Goal: Task Accomplishment & Management: Manage account settings

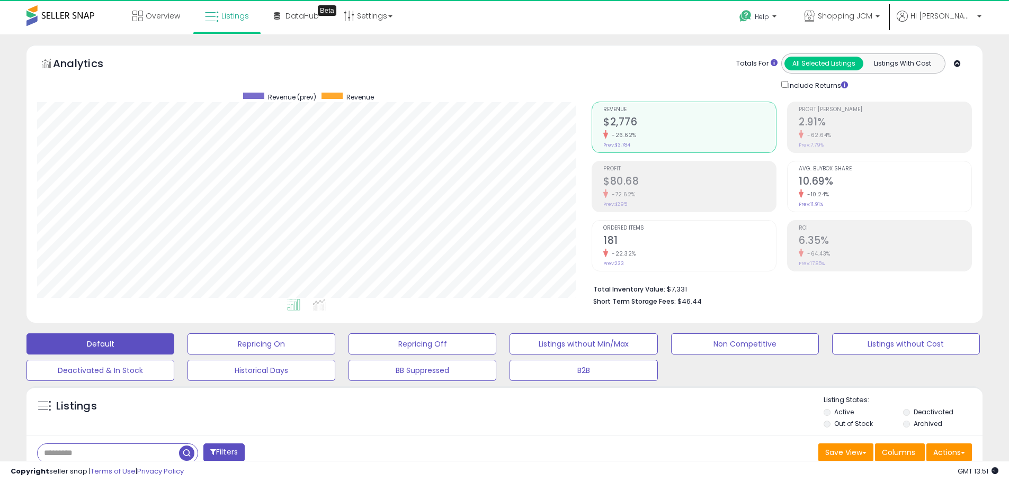
scroll to position [217, 555]
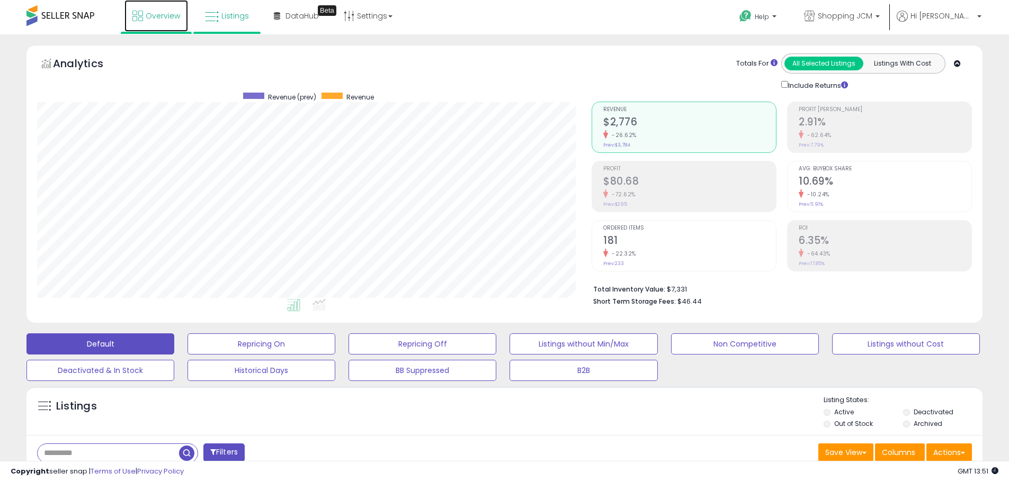
click at [152, 15] on span "Overview" at bounding box center [163, 16] width 34 height 11
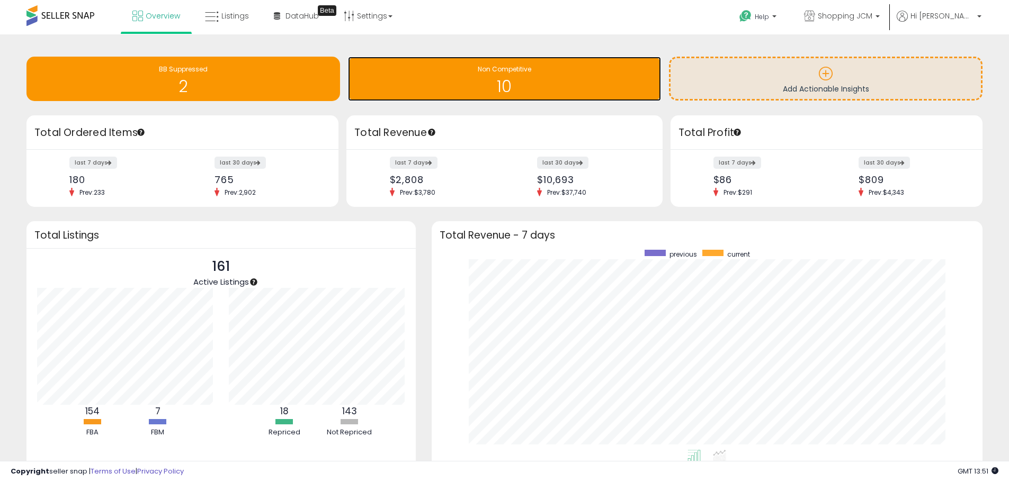
click at [458, 81] on h1 "10" at bounding box center [504, 86] width 303 height 17
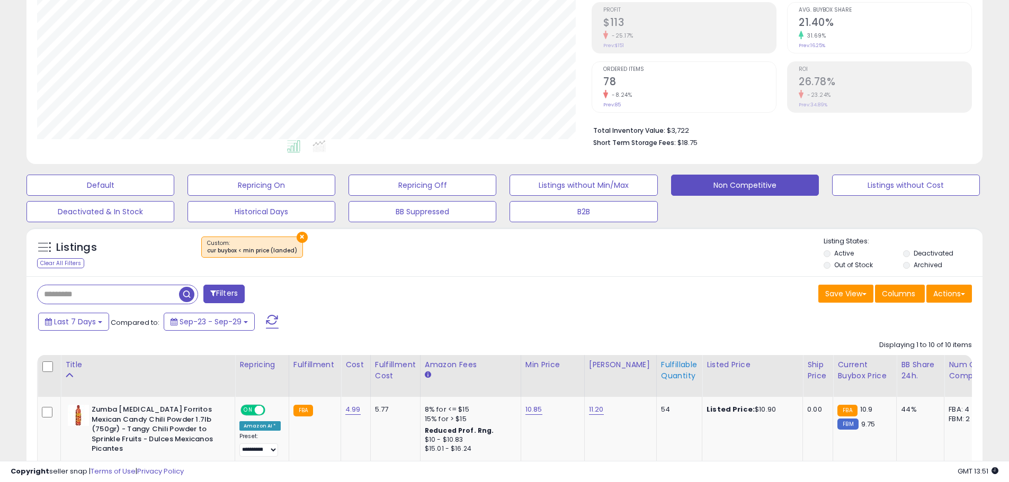
scroll to position [217, 555]
click at [661, 365] on div "Fulfillable Quantity" at bounding box center [679, 371] width 37 height 22
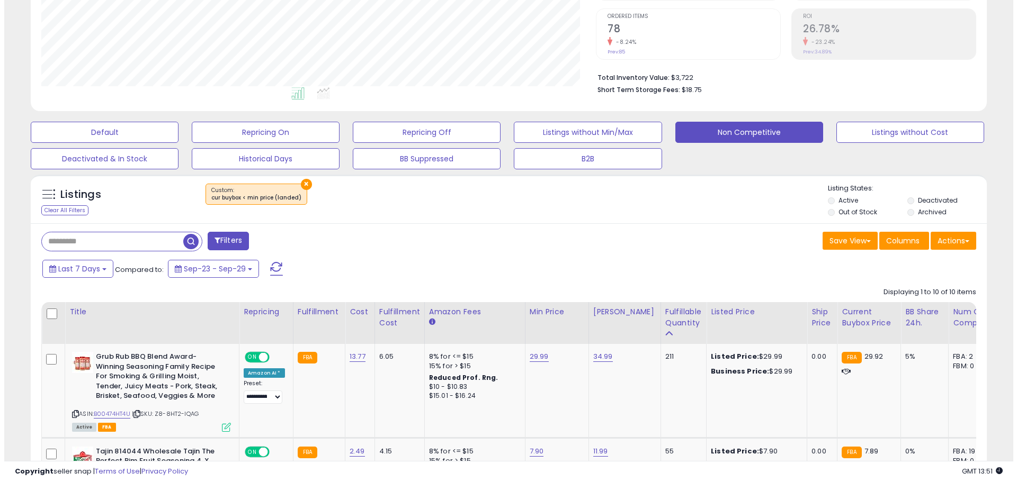
scroll to position [318, 0]
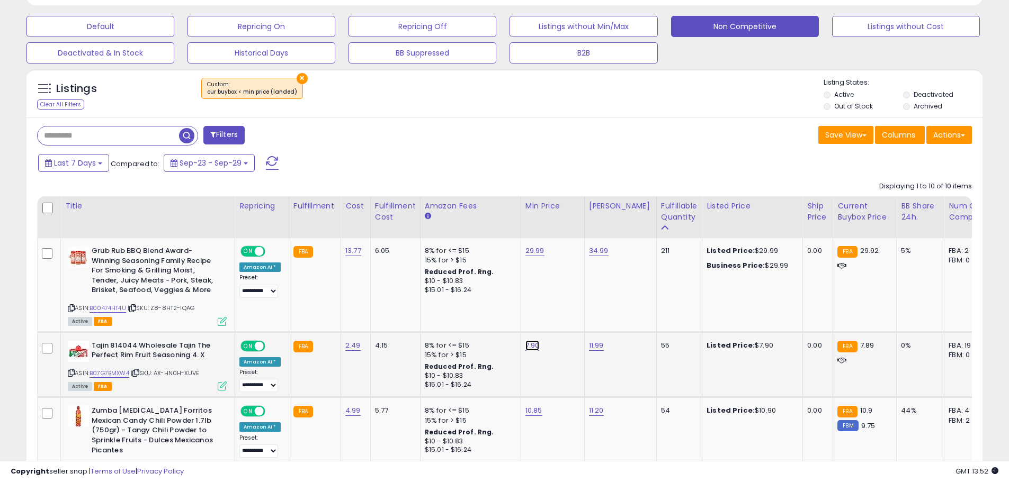
click at [528, 348] on link "7.90" at bounding box center [532, 346] width 14 height 11
type input "****"
click button "submit" at bounding box center [558, 319] width 18 height 16
click at [225, 384] on icon at bounding box center [222, 386] width 9 height 9
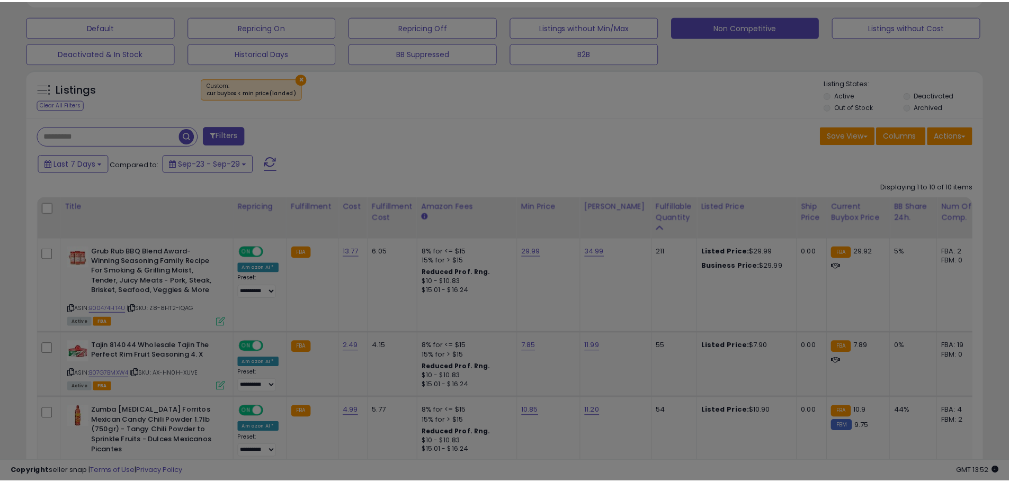
scroll to position [217, 559]
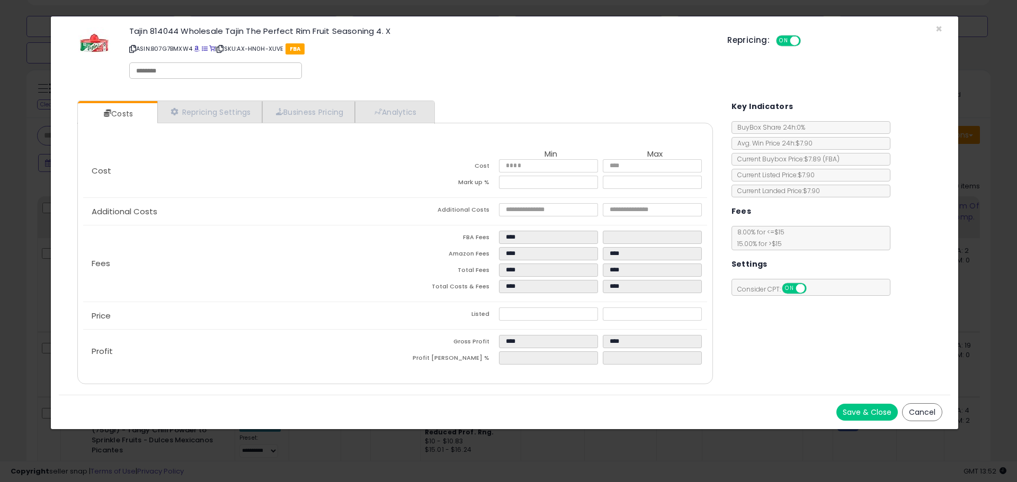
click at [38, 317] on div "× Close Tajin 814044 Wholesale Tajin The Perfect Rim Fruit Seasoning 4. X ASIN:…" at bounding box center [508, 241] width 1017 height 482
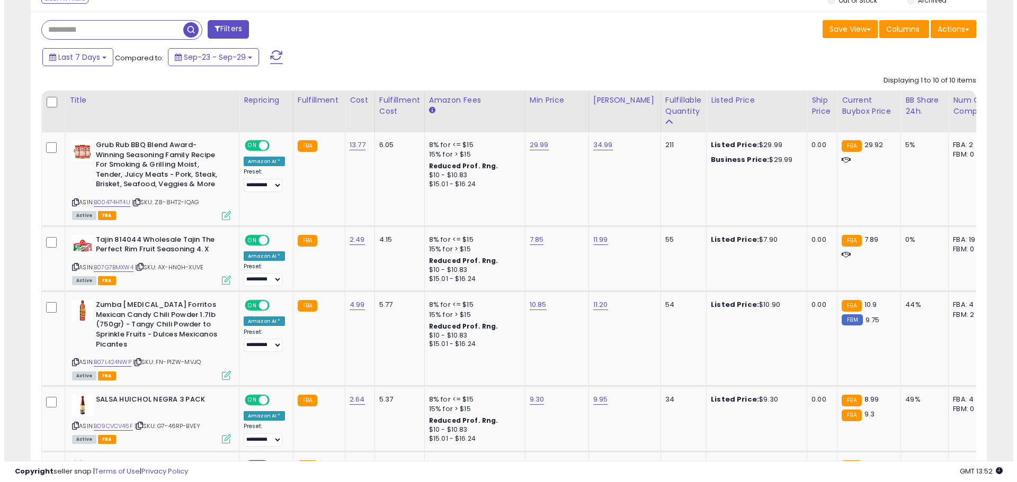
scroll to position [477, 0]
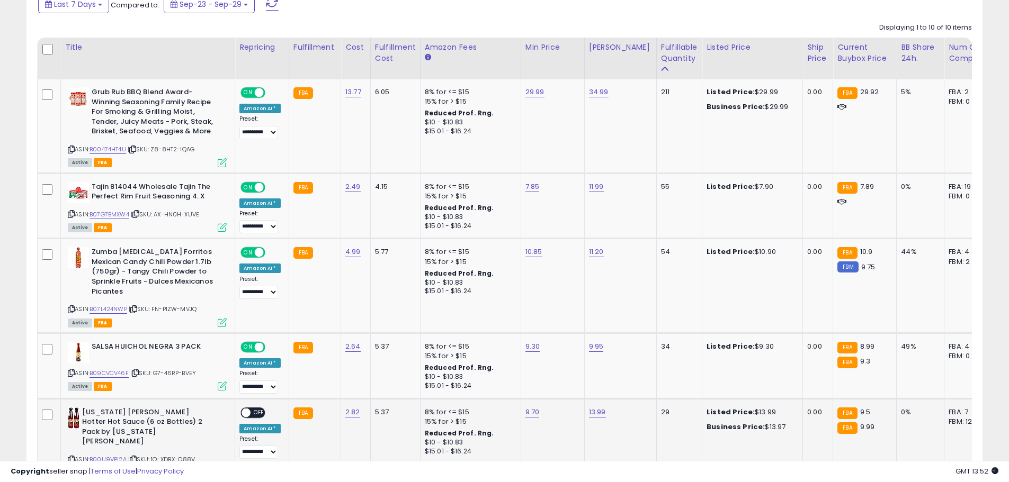
click at [260, 408] on span "OFF" at bounding box center [259, 412] width 17 height 9
click at [221, 318] on icon at bounding box center [222, 322] width 9 height 9
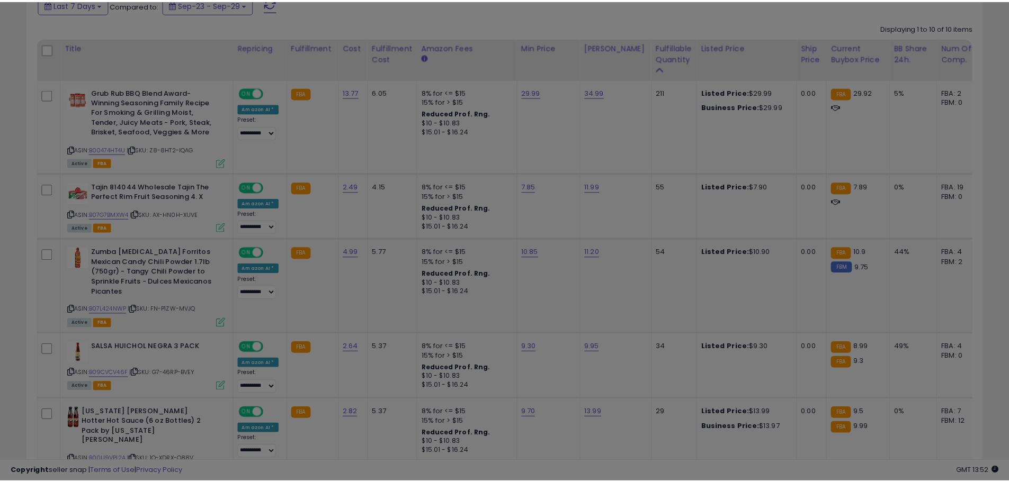
scroll to position [217, 559]
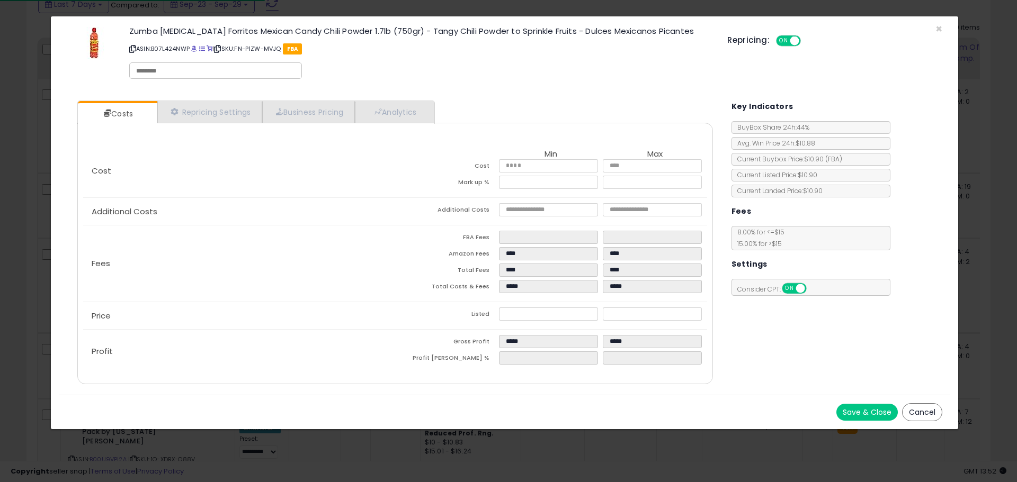
click at [24, 290] on div "× Close Zumba Pica Forritos Mexican Candy Chili Powder 1.7lb (750gr) - Tangy Ch…" at bounding box center [508, 241] width 1017 height 482
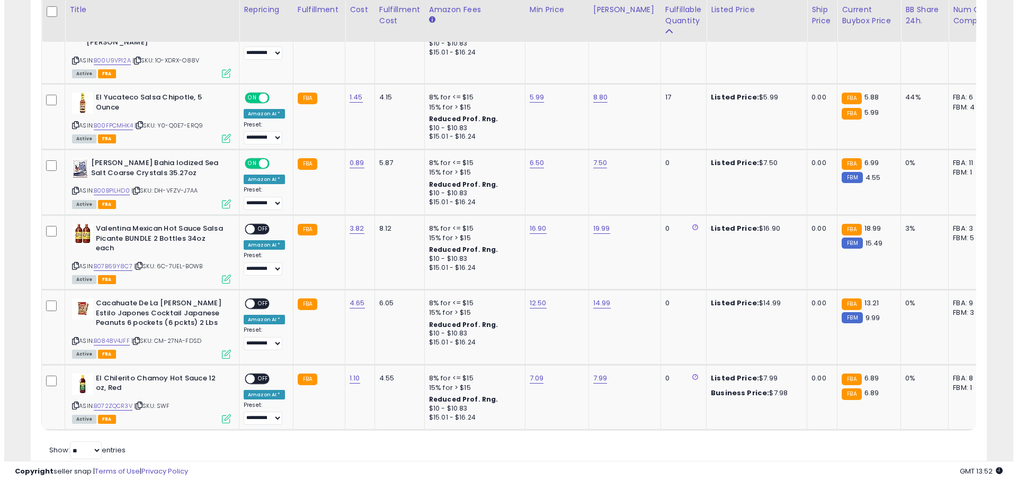
scroll to position [823, 0]
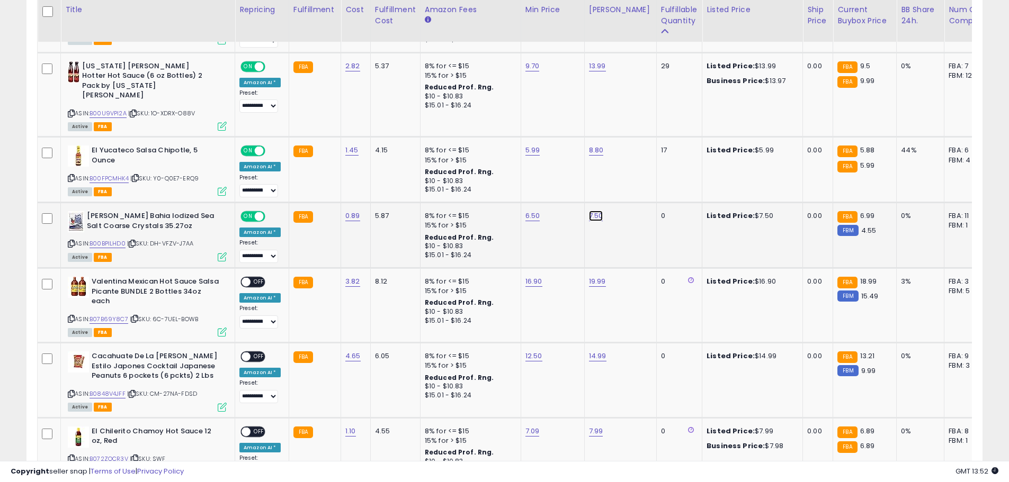
click at [592, 211] on link "7.50" at bounding box center [596, 216] width 14 height 11
drag, startPoint x: 550, startPoint y: 160, endPoint x: 444, endPoint y: 161, distance: 105.9
click at [452, 161] on tbody "**********" at bounding box center [801, 108] width 1526 height 750
type input "*"
type input "****"
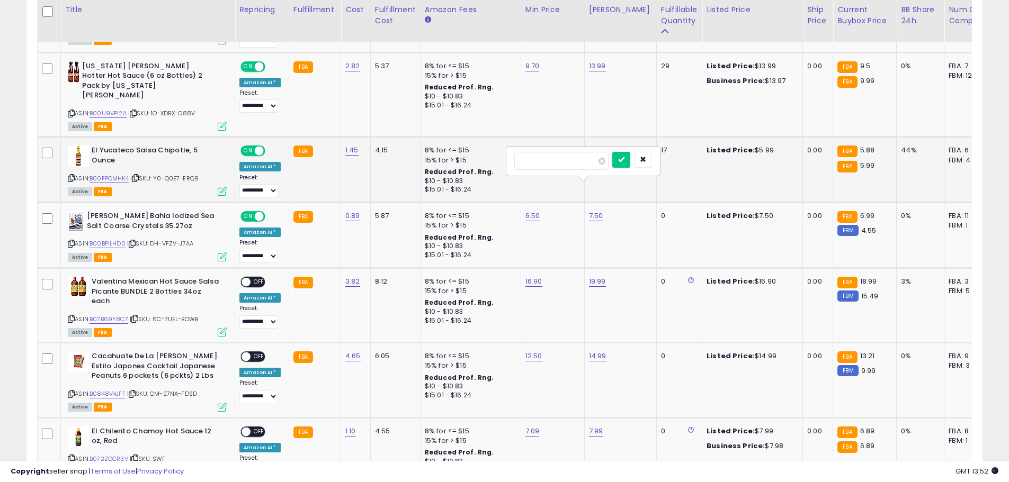
click button "submit" at bounding box center [621, 160] width 18 height 16
click at [227, 226] on td "Sal Bahia Iodized Sea Salt Coarse Crystals 35.27oz ASIN: B00BPILHD0 | SKU: DH-V…" at bounding box center [148, 236] width 174 height 66
click at [225, 253] on icon at bounding box center [222, 257] width 9 height 9
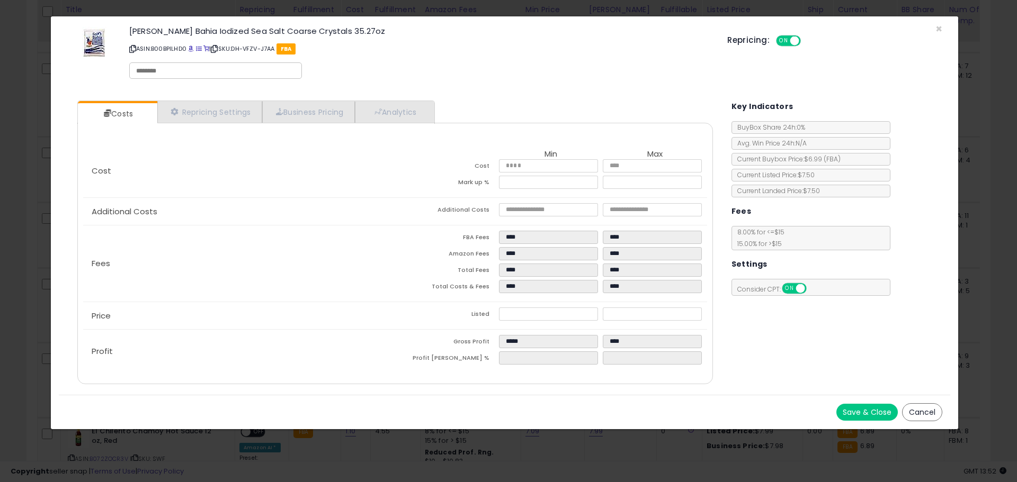
click at [923, 410] on button "Cancel" at bounding box center [922, 413] width 40 height 18
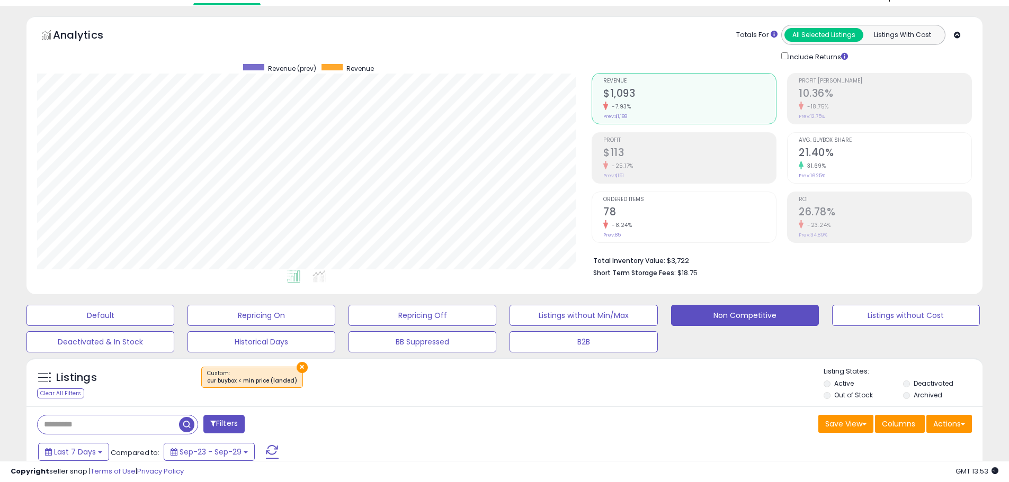
scroll to position [0, 0]
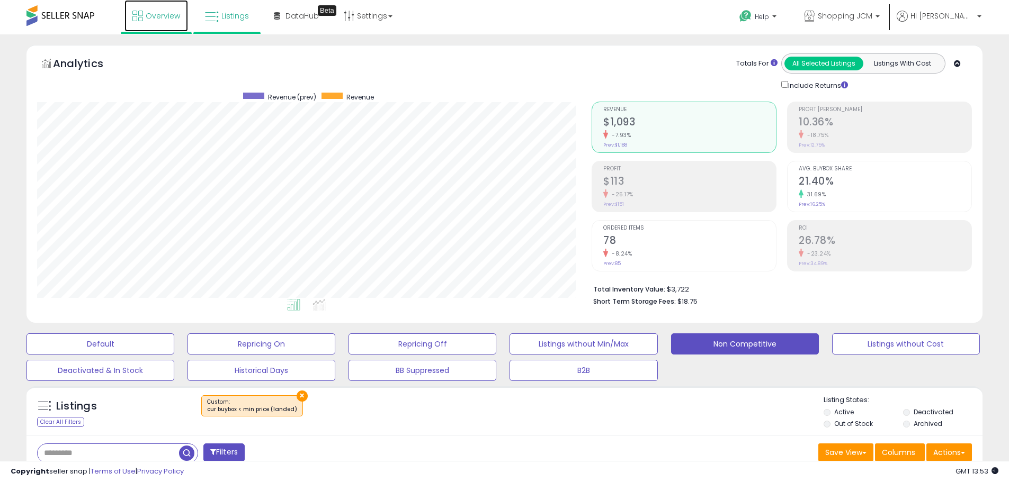
click at [146, 21] on link "Overview" at bounding box center [156, 16] width 64 height 32
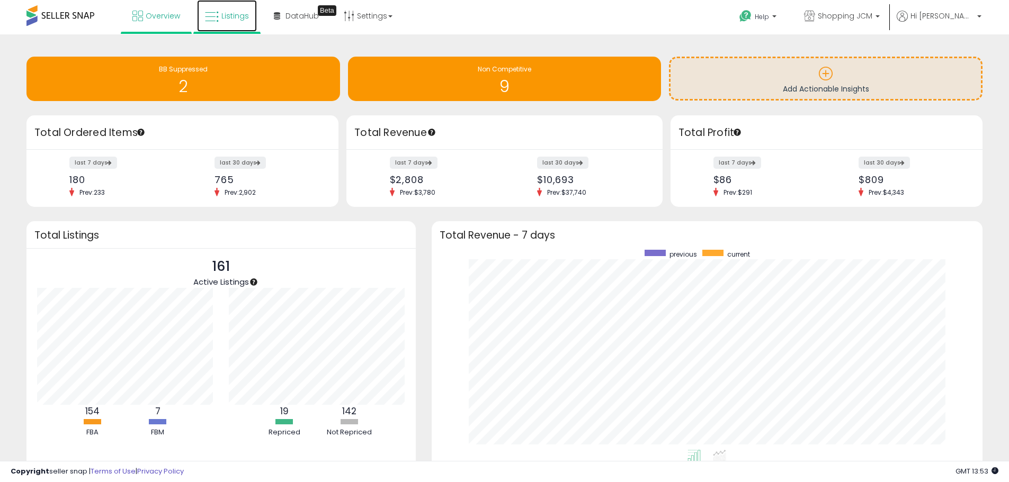
click at [227, 21] on link "Listings" at bounding box center [227, 16] width 60 height 32
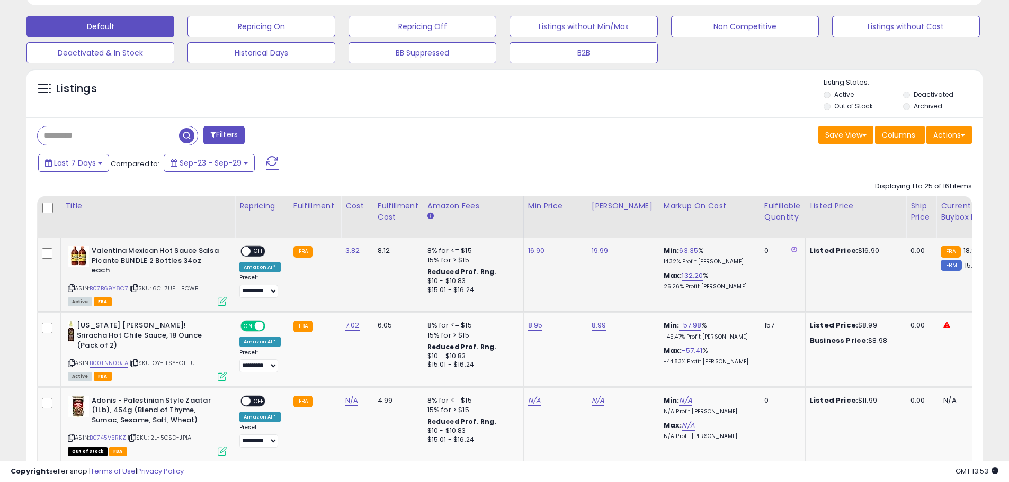
scroll to position [217, 555]
click at [766, 222] on div "Fulfillable Quantity" at bounding box center [782, 212] width 37 height 22
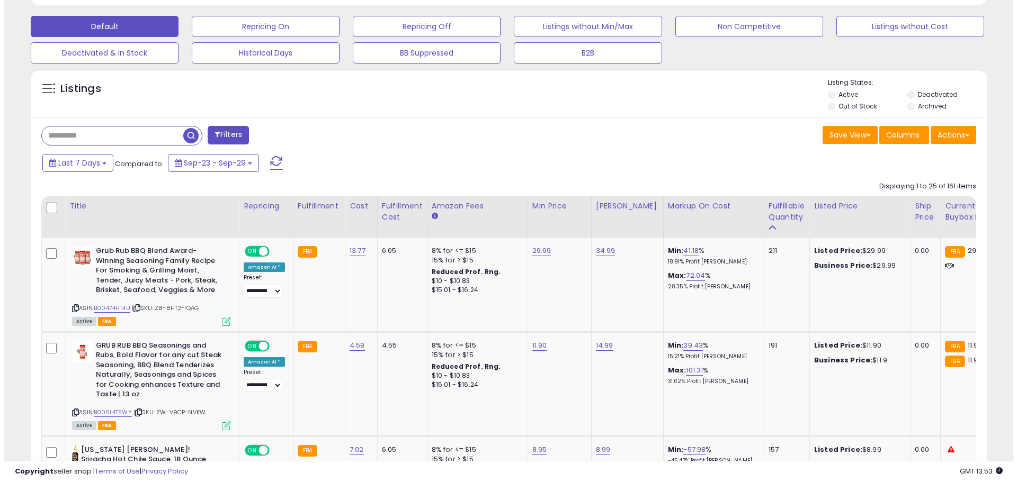
scroll to position [371, 0]
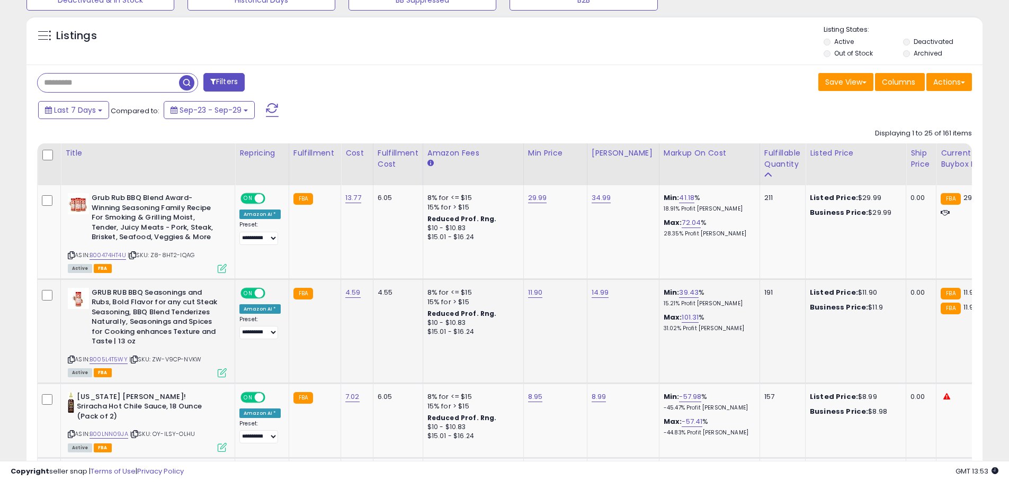
click at [222, 370] on icon at bounding box center [222, 373] width 9 height 9
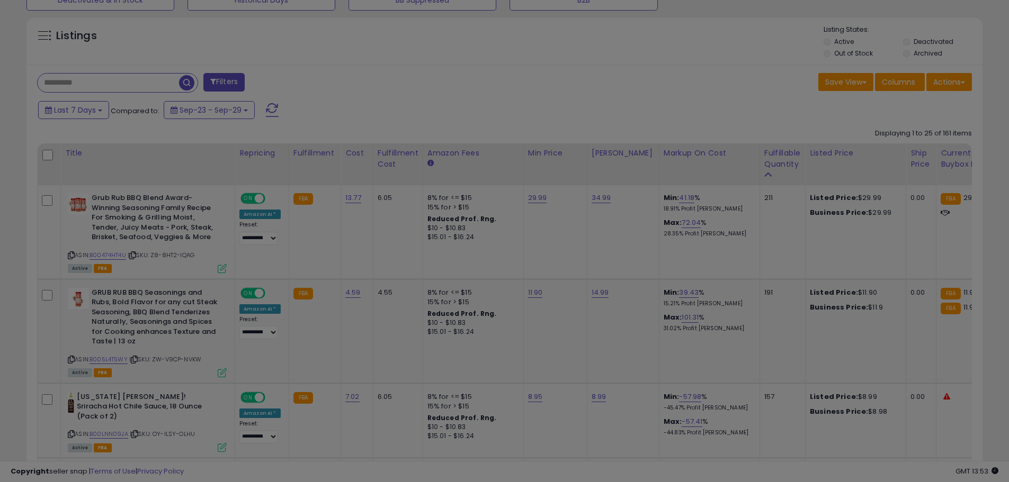
scroll to position [217, 559]
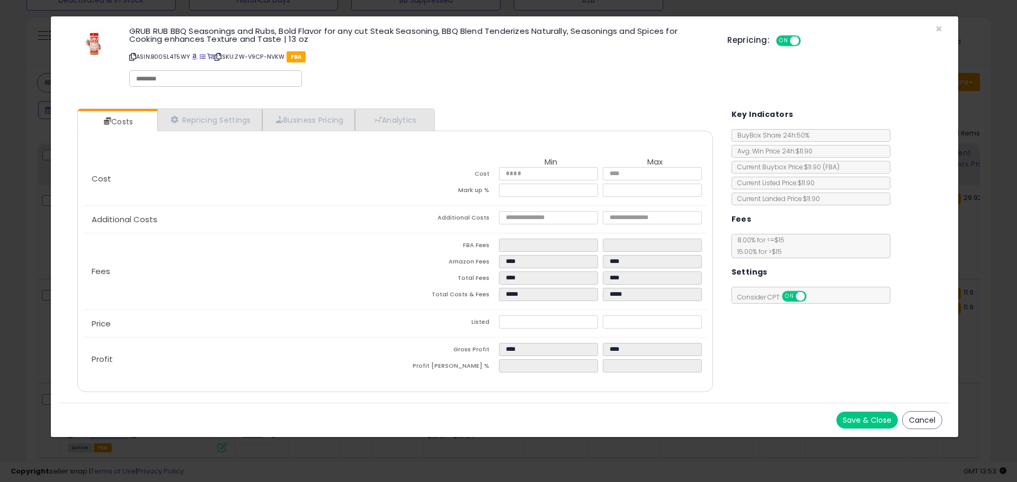
click at [0, 251] on div "× Close GRUB RUB BBQ Seasonings and Rubs, Bold Flavor for any cut Steak Seasoni…" at bounding box center [508, 241] width 1017 height 482
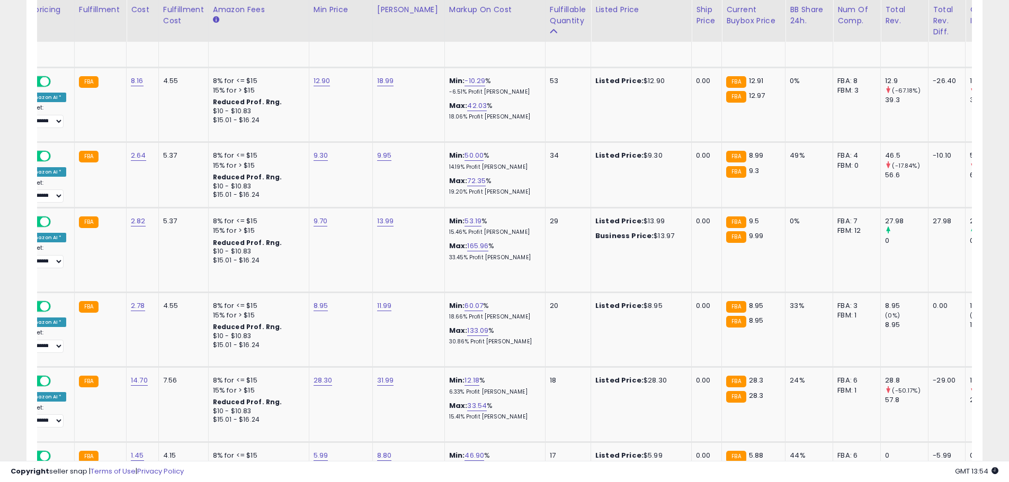
scroll to position [0, 0]
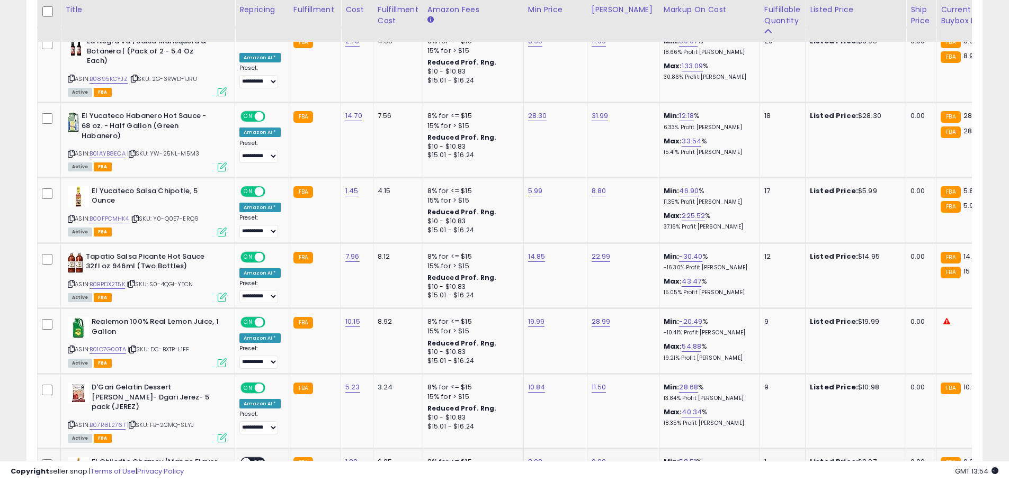
click at [248, 458] on div "ON OFF" at bounding box center [252, 463] width 25 height 11
click at [255, 459] on span "OFF" at bounding box center [259, 463] width 17 height 9
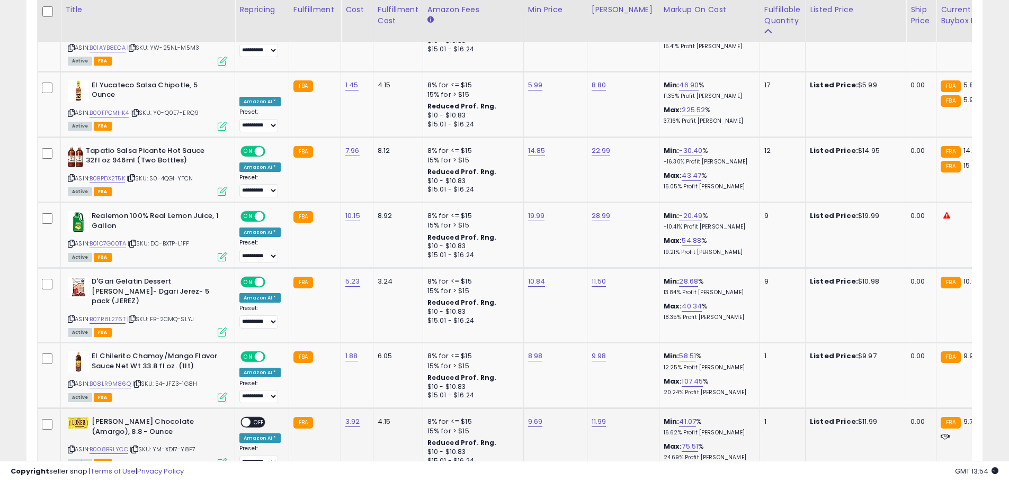
click at [249, 418] on span at bounding box center [246, 422] width 9 height 9
click at [255, 418] on div "ON OFF" at bounding box center [254, 422] width 25 height 9
click at [257, 418] on span at bounding box center [259, 422] width 9 height 9
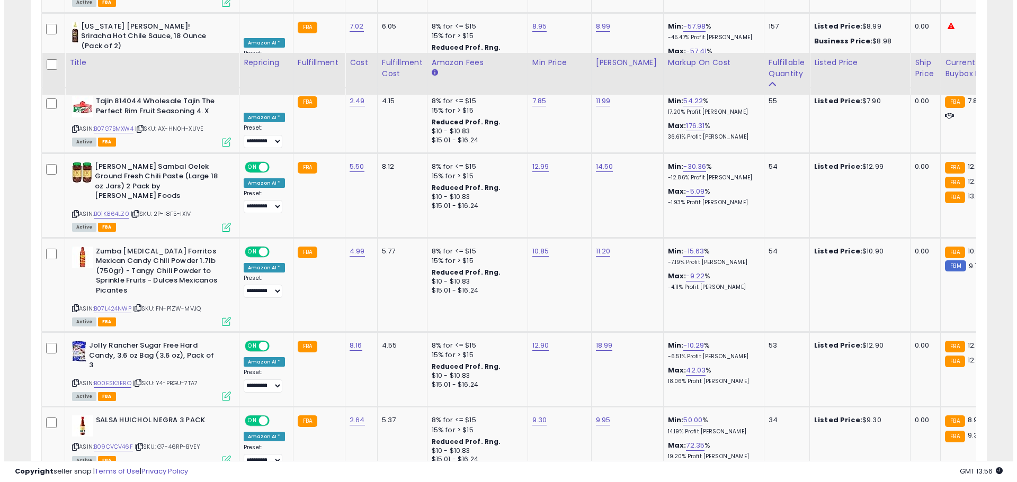
scroll to position [794, 0]
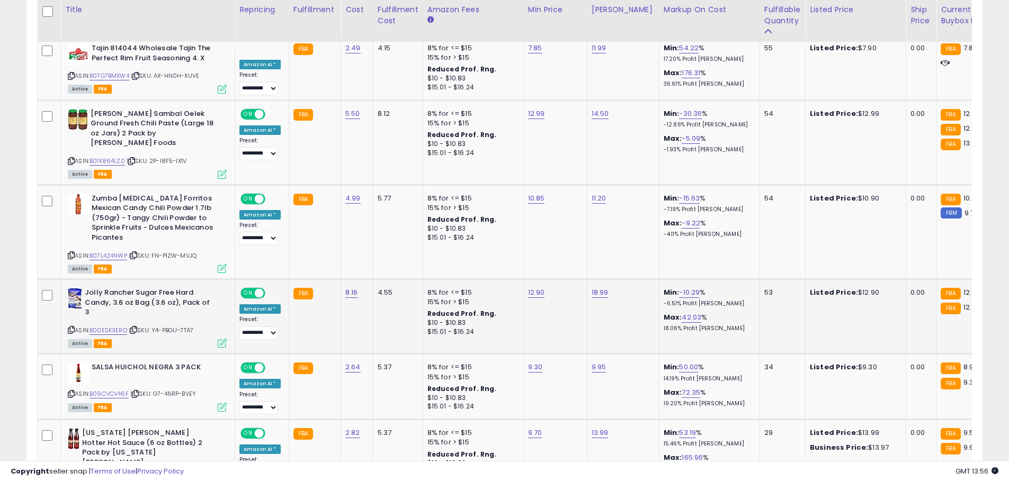
click at [221, 339] on icon at bounding box center [222, 343] width 9 height 9
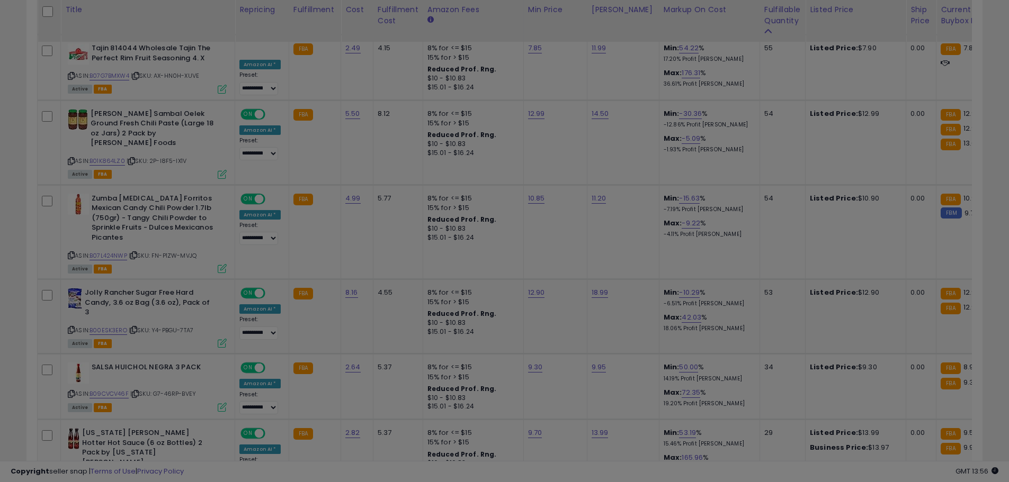
scroll to position [217, 559]
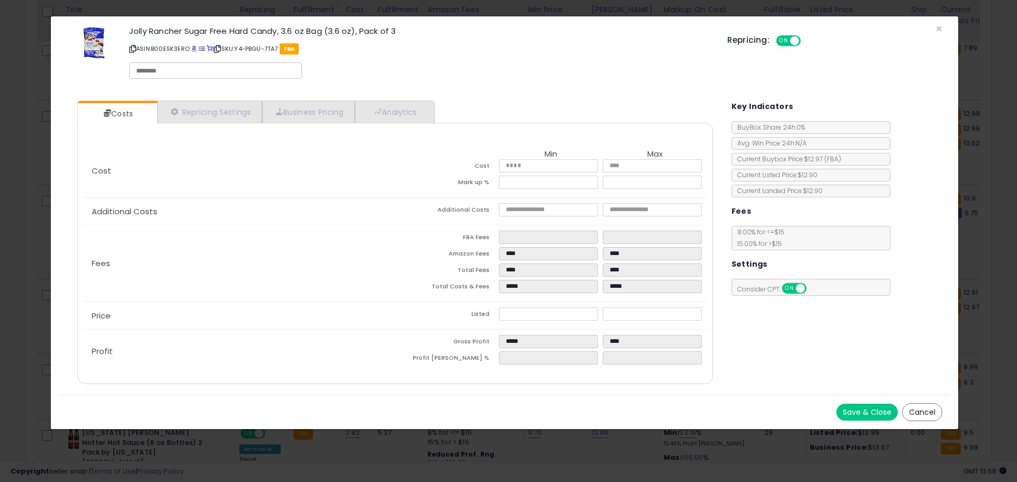
click at [922, 416] on button "Cancel" at bounding box center [922, 413] width 40 height 18
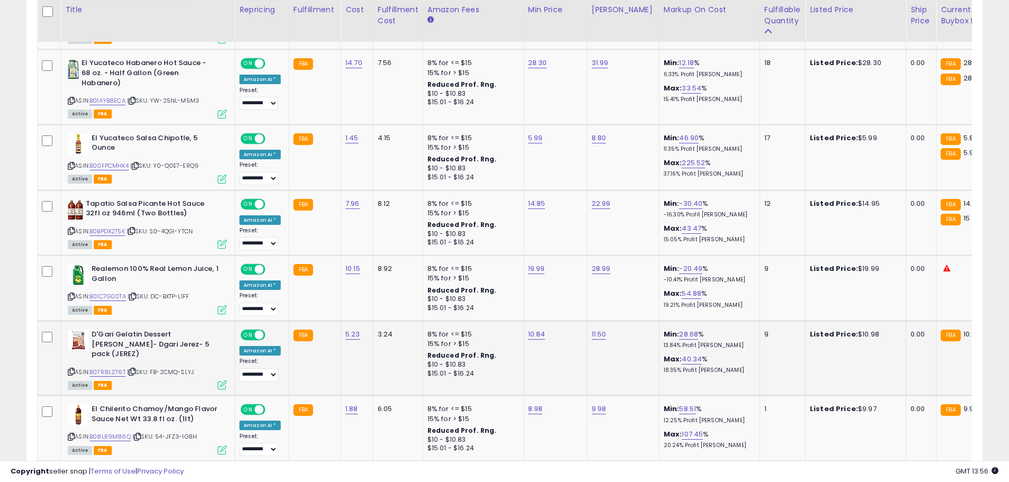
scroll to position [1377, 0]
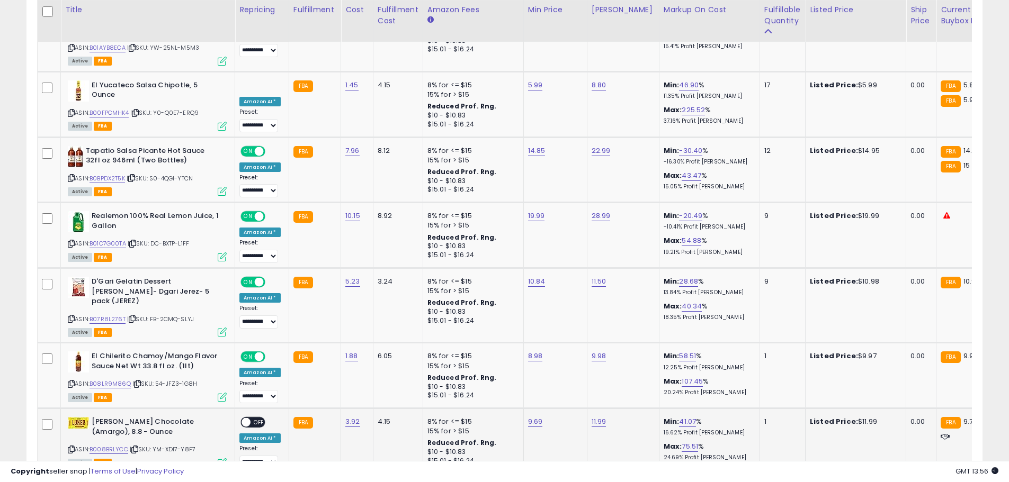
click at [243, 418] on span at bounding box center [246, 422] width 9 height 9
